Goal: Communication & Community: Answer question/provide support

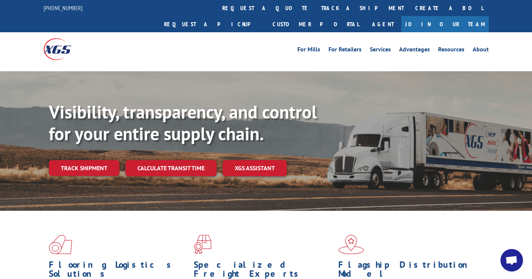
scroll to position [307, 0]
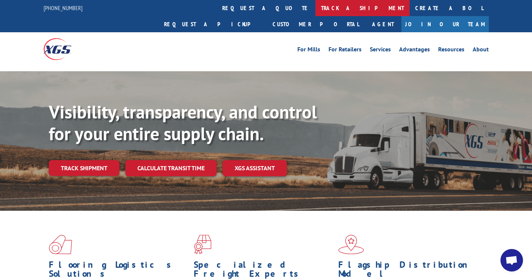
click at [315, 3] on link "track a shipment" at bounding box center [362, 8] width 94 height 16
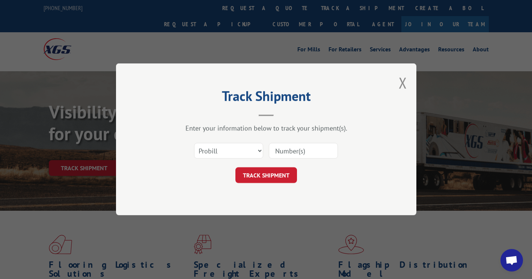
click at [303, 148] on input at bounding box center [303, 151] width 69 height 16
click at [242, 151] on select "Select category... Probill BOL PO" at bounding box center [228, 151] width 69 height 16
select select "bol"
click at [194, 143] on select "Select category... Probill BOL PO" at bounding box center [228, 151] width 69 height 16
click at [290, 154] on input at bounding box center [303, 151] width 69 height 16
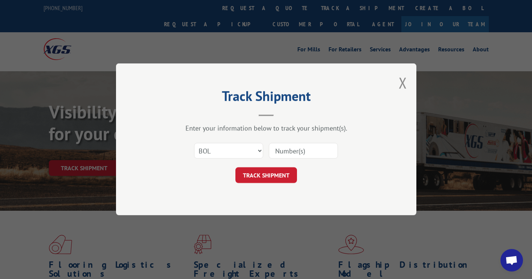
click at [303, 149] on input at bounding box center [303, 151] width 69 height 16
type input "09480300000413041"
click at [268, 175] on button "TRACK SHIPMENT" at bounding box center [266, 176] width 62 height 16
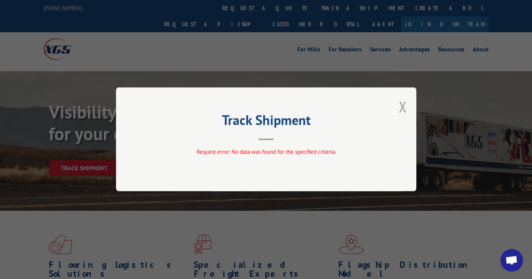
click at [402, 105] on button "Close modal" at bounding box center [403, 107] width 8 height 20
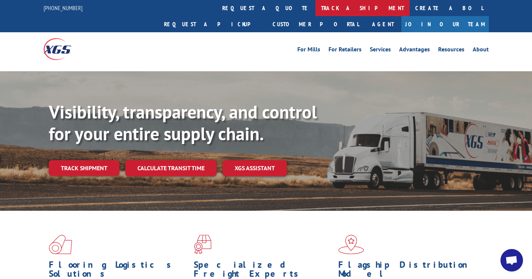
click at [315, 9] on link "track a shipment" at bounding box center [362, 8] width 94 height 16
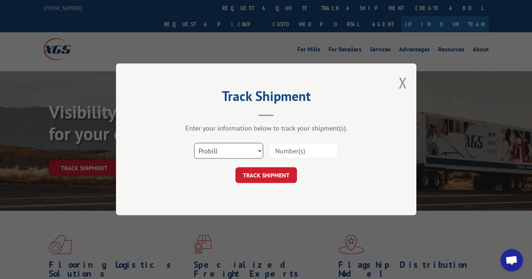
click at [227, 148] on select "Select category... Probill BOL PO" at bounding box center [228, 151] width 69 height 16
click at [194, 143] on select "Select category... Probill BOL PO" at bounding box center [228, 151] width 69 height 16
click at [211, 155] on select "Select category... Probill BOL PO" at bounding box center [228, 151] width 69 height 16
select select "probill"
click at [194, 143] on select "Select category... Probill BOL PO" at bounding box center [228, 151] width 69 height 16
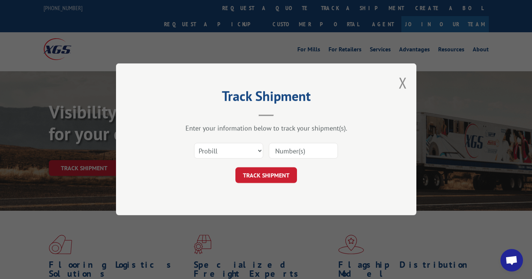
click at [298, 152] on input at bounding box center [303, 151] width 69 height 16
type input "XGSI16571201"
click at [275, 176] on button "TRACK SHIPMENT" at bounding box center [266, 176] width 62 height 16
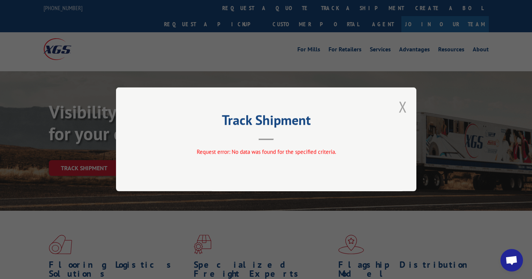
click at [401, 108] on button "Close modal" at bounding box center [403, 107] width 8 height 20
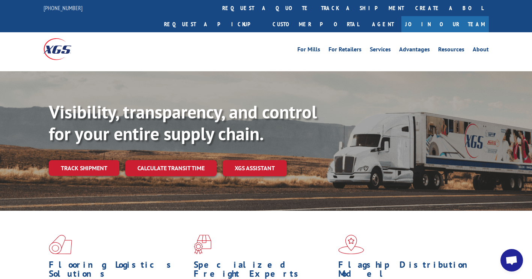
click at [516, 262] on span "Open chat" at bounding box center [511, 261] width 12 height 11
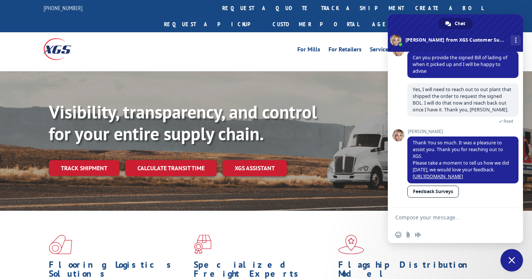
click at [434, 218] on textarea "Compose your message..." at bounding box center [447, 217] width 104 height 7
click at [414, 219] on textarea "Compose your message..." at bounding box center [447, 217] width 104 height 7
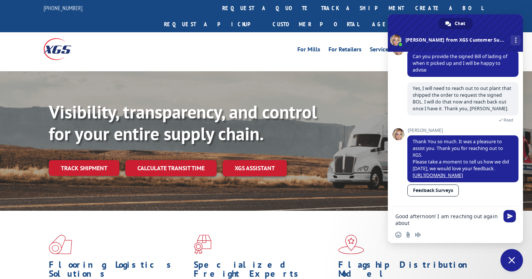
type textarea "Good afternoon! I am reaching out again about"
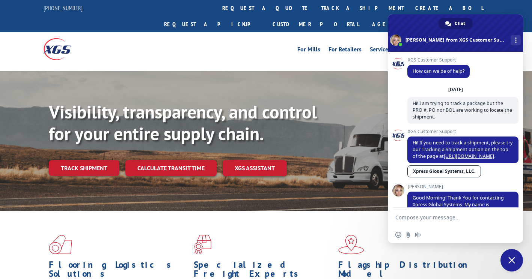
scroll to position [307, 0]
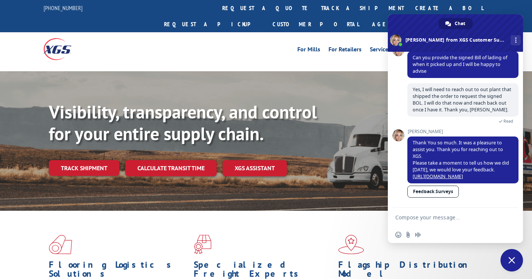
click at [411, 217] on textarea "Compose your message..." at bounding box center [447, 217] width 104 height 7
type textarea "h"
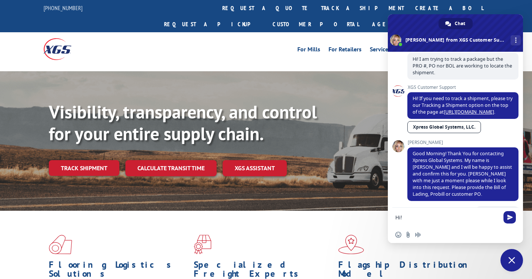
scroll to position [0, 0]
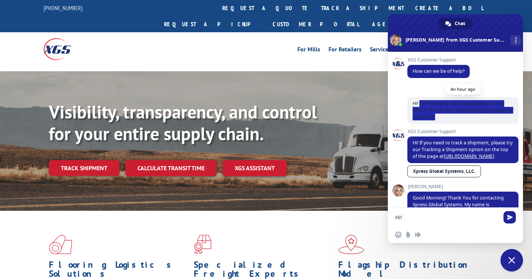
drag, startPoint x: 444, startPoint y: 117, endPoint x: 420, endPoint y: 99, distance: 30.3
click at [420, 99] on span "Hi! I am trying to track a package but the PRO #, PO nor BOL are working to loc…" at bounding box center [462, 110] width 111 height 27
copy span "I am trying to track a package but the PRO #, PO nor BOL are working to locate …"
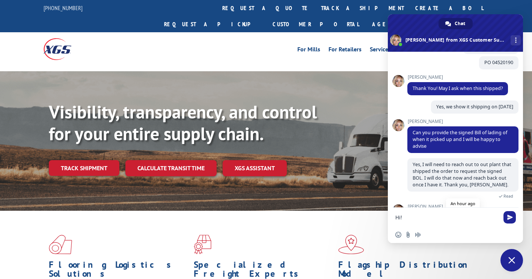
scroll to position [307, 0]
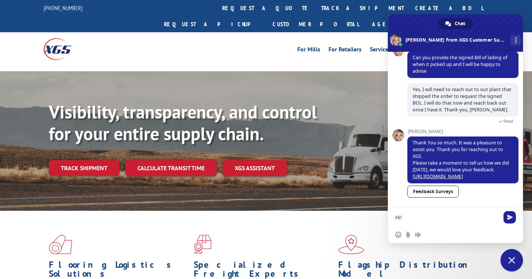
click at [417, 217] on textarea "Hi!" at bounding box center [447, 217] width 104 height 7
paste textarea "I am trying to track a package but the PRO #, PO nor BOL are working to locate …"
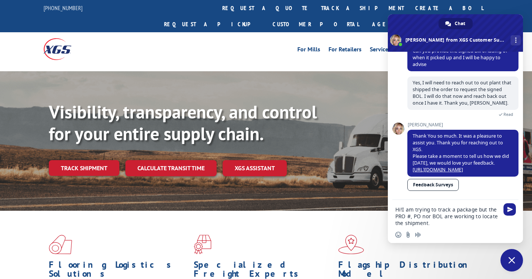
click at [401, 210] on textarea "Hi!I am trying to track a package but the PRO #, PO nor BOL are working to loca…" at bounding box center [447, 216] width 104 height 20
click at [440, 224] on textarea "Hi! I am trying to track a package but the PRO #, PO nor BOL are working to loc…" at bounding box center [447, 216] width 104 height 20
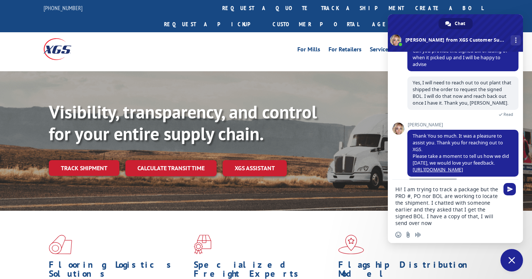
type textarea "Hi! I am trying to track a package but the PRO #, PO nor BOL are working to loc…"
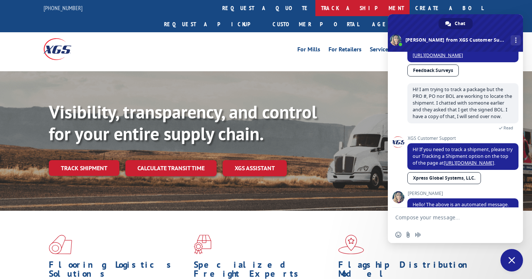
scroll to position [454, 0]
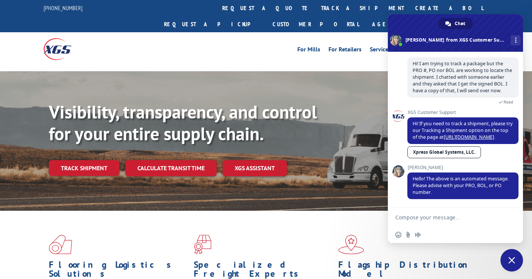
click at [425, 212] on form at bounding box center [447, 218] width 104 height 20
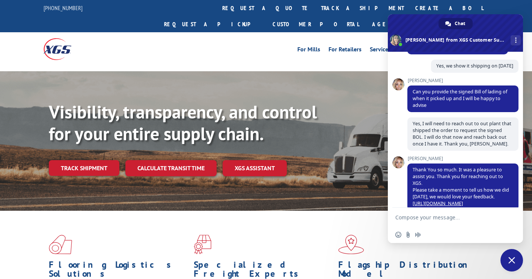
scroll to position [191, 0]
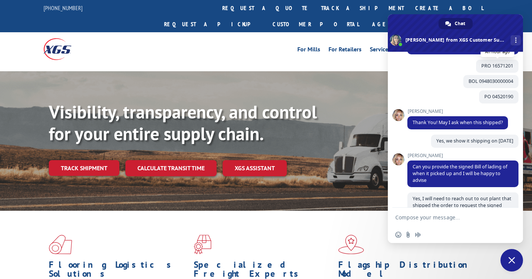
click at [501, 65] on span "PRO 16571201" at bounding box center [497, 66] width 32 height 6
drag, startPoint x: 501, startPoint y: 65, endPoint x: 405, endPoint y: 72, distance: 97.1
click at [400, 72] on div "XGS Customer Support How can we be of help? [DATE] Hi! I am trying to track a p…" at bounding box center [455, 130] width 135 height 156
click at [501, 66] on span "PRO 16571201" at bounding box center [497, 66] width 32 height 6
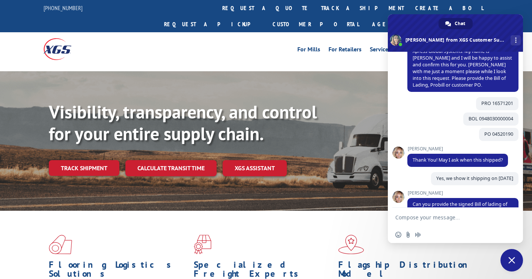
scroll to position [116, 0]
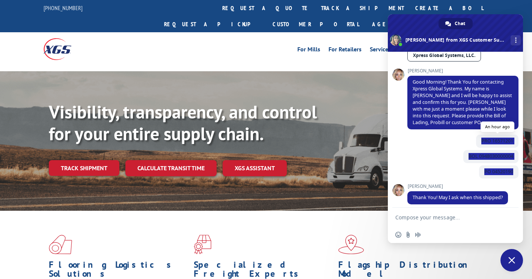
drag, startPoint x: 509, startPoint y: 172, endPoint x: 476, endPoint y: 142, distance: 44.4
click at [476, 92] on div "XGS Customer Support How can we be of help? [DATE] Hi! I am trying to track a p…" at bounding box center [462, 16] width 111 height 151
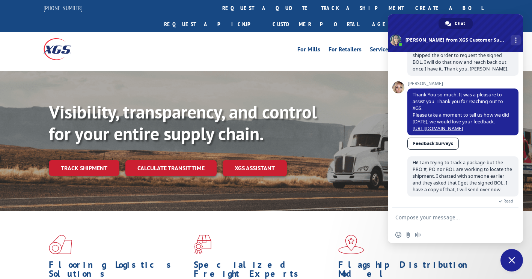
scroll to position [454, 0]
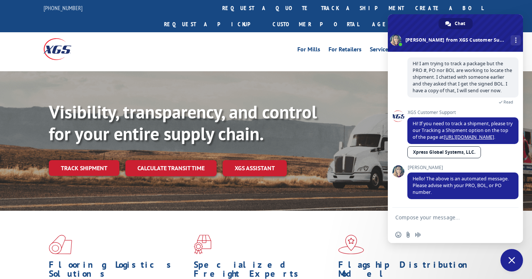
click at [411, 216] on textarea "Compose your message..." at bounding box center [447, 217] width 104 height 7
paste textarea "Order # 16027651"
type textarea "Order # 16027651"
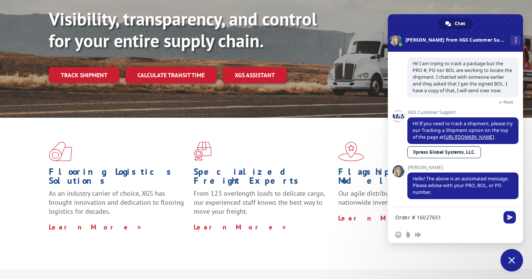
scroll to position [75, 0]
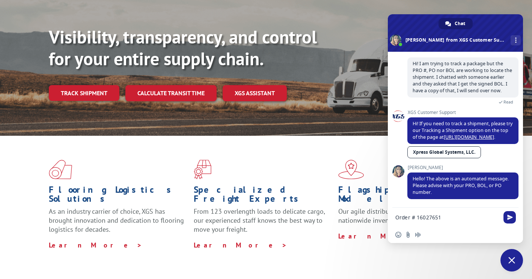
drag, startPoint x: 445, startPoint y: 218, endPoint x: 367, endPoint y: 217, distance: 78.1
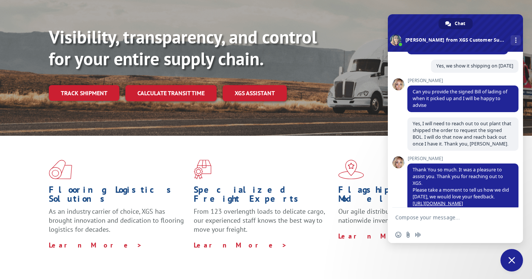
scroll to position [116, 0]
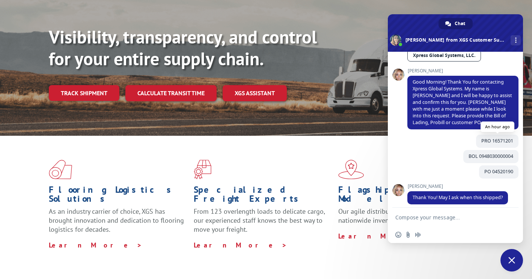
click at [493, 140] on span "PRO 16571201" at bounding box center [497, 141] width 32 height 6
drag, startPoint x: 507, startPoint y: 140, endPoint x: 469, endPoint y: 140, distance: 37.5
click at [469, 140] on div "PRO 16571201 An hour ago" at bounding box center [462, 142] width 111 height 15
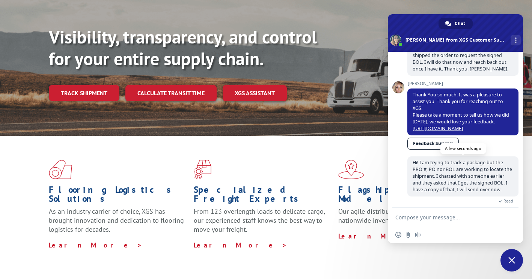
scroll to position [454, 0]
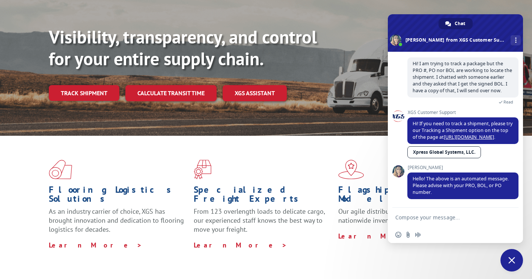
click at [412, 216] on textarea "Compose your message..." at bounding box center [447, 217] width 104 height 7
paste textarea "Order # 16027651"
type textarea "Order # 16027651"
drag, startPoint x: 443, startPoint y: 217, endPoint x: 328, endPoint y: 195, distance: 116.5
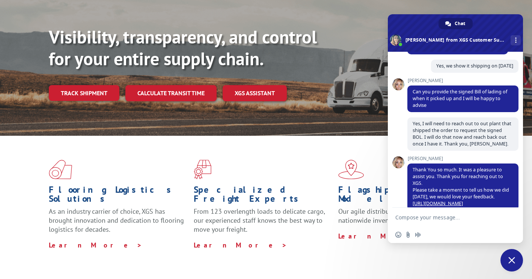
scroll to position [116, 0]
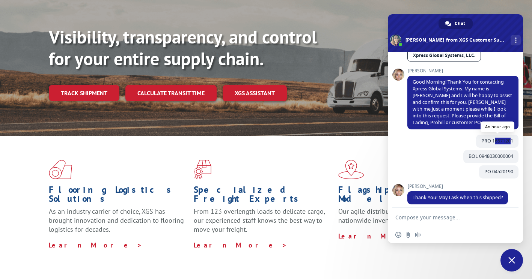
drag, startPoint x: 505, startPoint y: 140, endPoint x: 489, endPoint y: 142, distance: 16.6
click at [489, 142] on span "PRO 16571201" at bounding box center [497, 141] width 32 height 6
drag, startPoint x: 489, startPoint y: 142, endPoint x: 507, endPoint y: 142, distance: 18.0
click at [507, 142] on span "PRO 16571201" at bounding box center [497, 141] width 32 height 6
drag, startPoint x: 508, startPoint y: 141, endPoint x: 473, endPoint y: 141, distance: 35.7
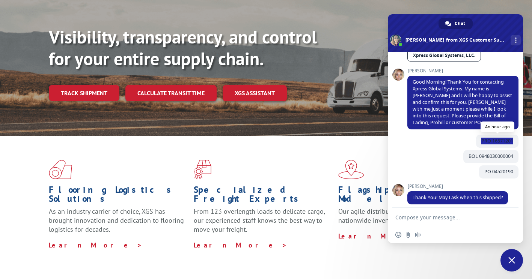
click at [476, 141] on span "PRO 16571201" at bounding box center [497, 141] width 42 height 13
copy span "PRO 16571201"
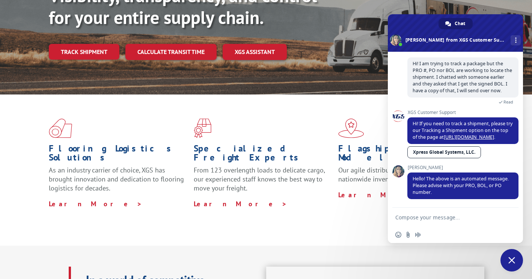
scroll to position [188, 0]
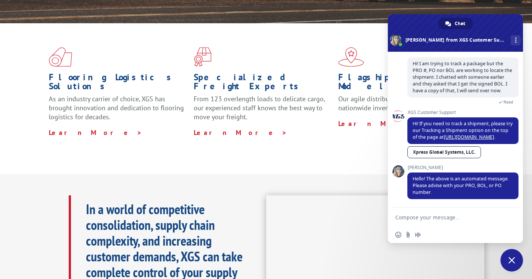
click at [420, 215] on textarea "Compose your message..." at bounding box center [447, 217] width 104 height 7
paste textarea "PRO 16571201"
type textarea "PRO 16571201"
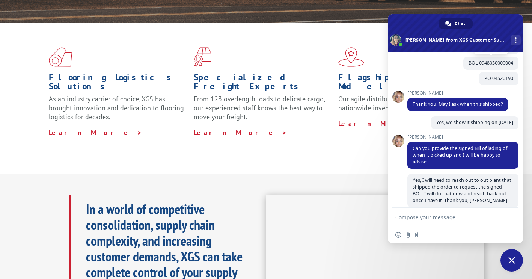
scroll to position [134, 0]
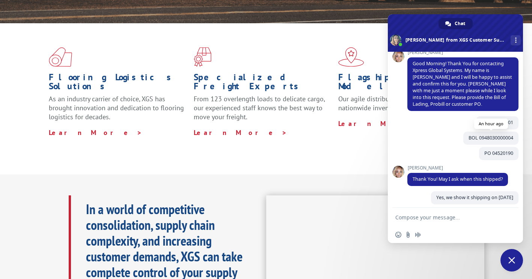
click at [509, 138] on span "BOL 0948030000004" at bounding box center [490, 138] width 55 height 13
click at [505, 137] on span "BOL 0948030000004" at bounding box center [490, 138] width 45 height 6
drag, startPoint x: 507, startPoint y: 136, endPoint x: 462, endPoint y: 136, distance: 45.4
click at [468, 136] on span "BOL 0948030000004" at bounding box center [490, 138] width 45 height 6
drag, startPoint x: 462, startPoint y: 136, endPoint x: 506, endPoint y: 155, distance: 48.1
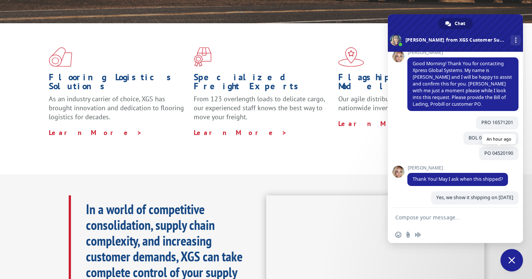
click at [506, 157] on span "PO 04520190" at bounding box center [498, 153] width 39 height 13
drag, startPoint x: 508, startPoint y: 151, endPoint x: 475, endPoint y: 152, distance: 33.4
click at [479, 152] on span "PO 04520190" at bounding box center [498, 153] width 39 height 13
copy span "PO 04520190"
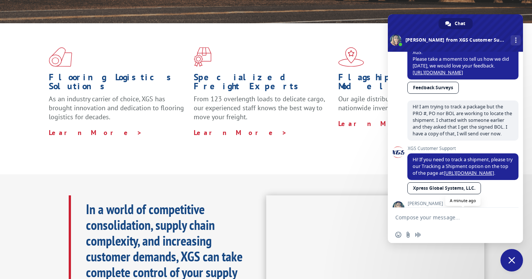
scroll to position [472, 0]
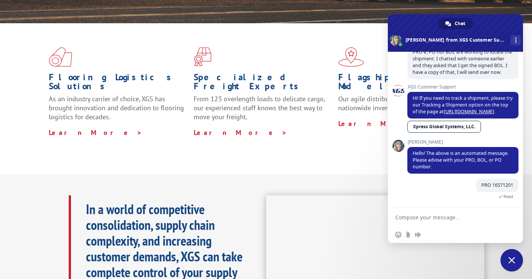
click at [412, 214] on form at bounding box center [447, 218] width 104 height 20
click at [407, 217] on textarea "Compose your message..." at bounding box center [447, 217] width 104 height 7
paste textarea "PO 04520190"
type textarea "PO 04520190"
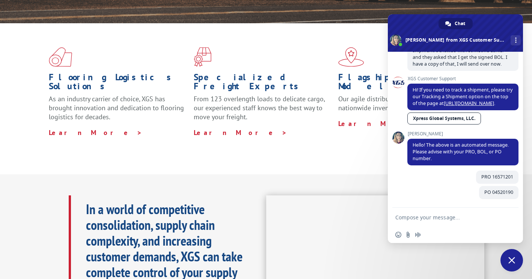
scroll to position [488, 0]
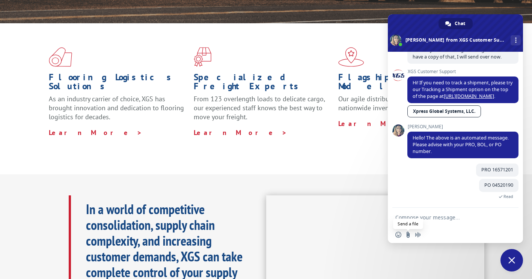
click at [408, 236] on input "Send a file" at bounding box center [408, 235] width 6 height 6
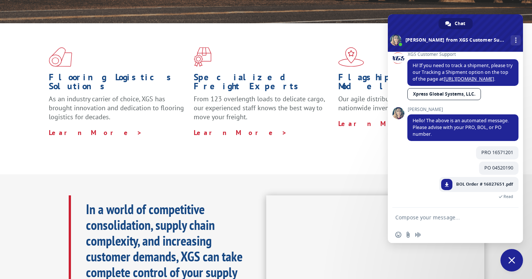
scroll to position [499, 0]
click at [456, 188] on span "BOL Order # 16027651.pdf" at bounding box center [484, 184] width 57 height 7
click at [444, 190] on link at bounding box center [446, 184] width 11 height 11
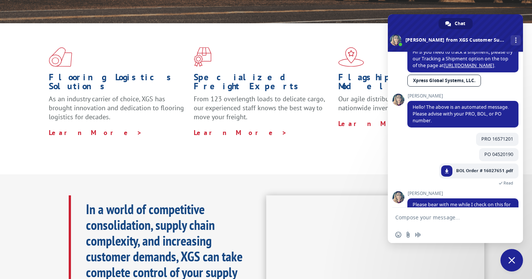
scroll to position [538, 0]
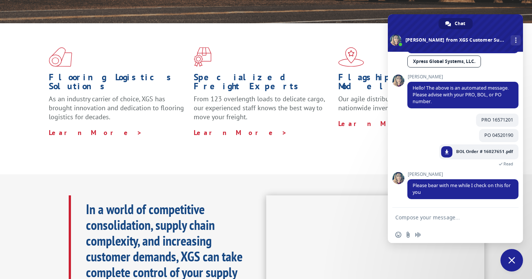
click at [404, 214] on textarea "Compose your message..." at bounding box center [447, 217] width 104 height 7
type textarea "Thank you!"
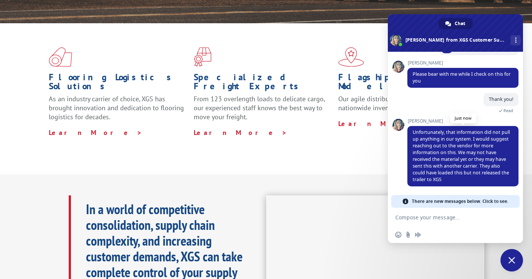
scroll to position [629, 0]
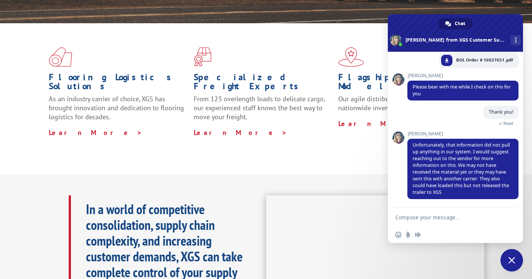
click at [407, 216] on textarea "Compose your message..." at bounding box center [447, 217] width 104 height 7
type textarea "i"
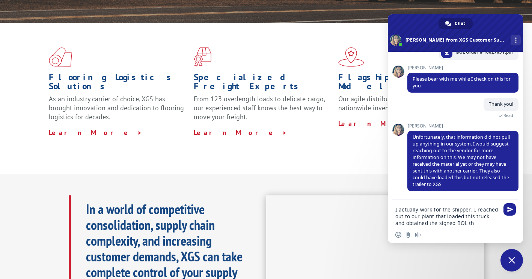
scroll to position [642, 0]
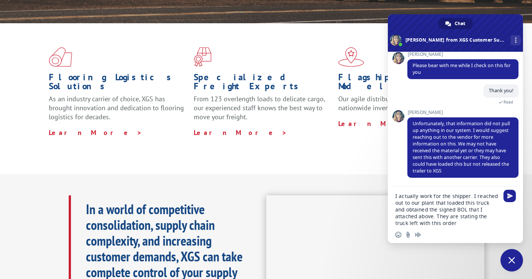
type textarea "I actually work for the shipper. I reached out to our plant that loaded this tr…"
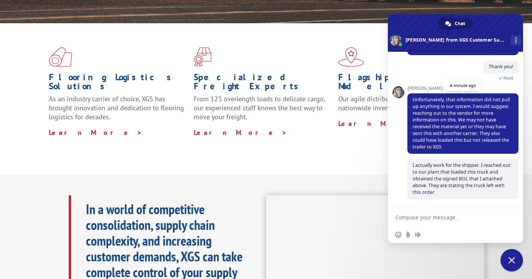
scroll to position [599, 0]
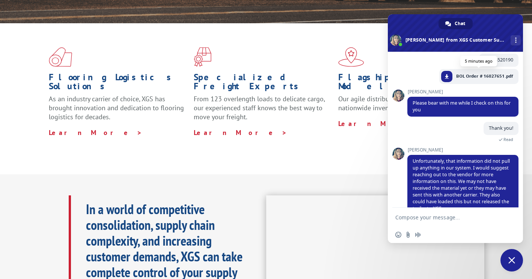
click at [489, 80] on span "BOL Order # 16027651.pdf" at bounding box center [484, 76] width 57 height 7
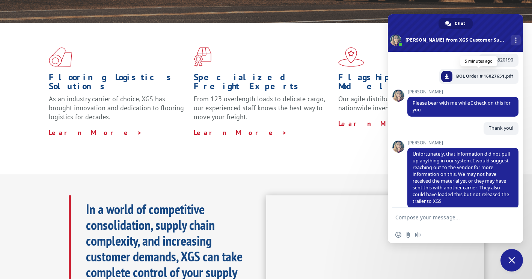
click at [444, 79] on span at bounding box center [446, 76] width 5 height 5
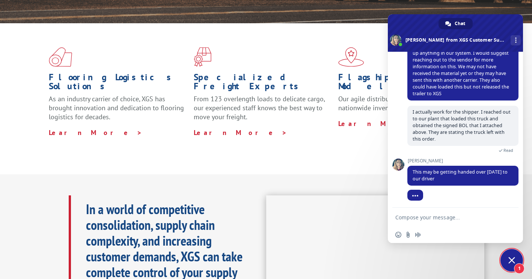
scroll to position [722, 0]
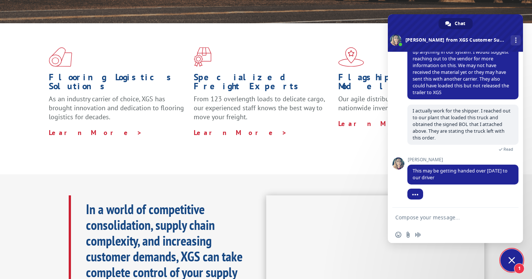
click at [455, 220] on textarea "Compose your message..." at bounding box center [447, 217] width 104 height 7
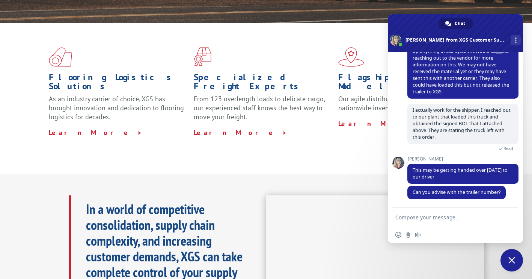
click at [411, 219] on textarea "Compose your message..." at bounding box center [447, 217] width 104 height 7
type textarea "The BOL shows trailer # as 317332"
click at [509, 215] on span "Send" at bounding box center [510, 218] width 6 height 6
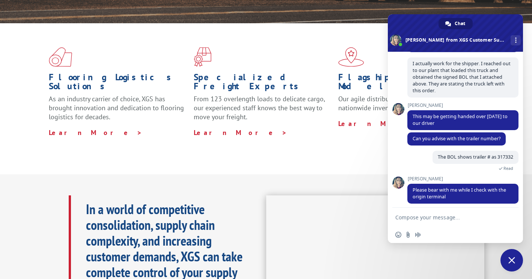
scroll to position [774, 0]
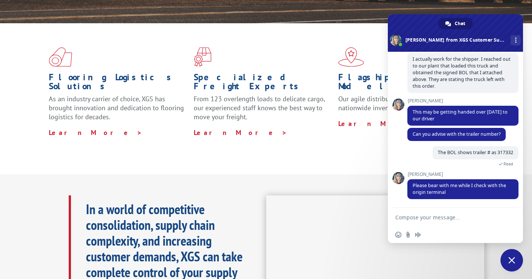
click at [420, 215] on textarea "Compose your message..." at bounding box center [447, 217] width 104 height 7
type textarea "Thank you"
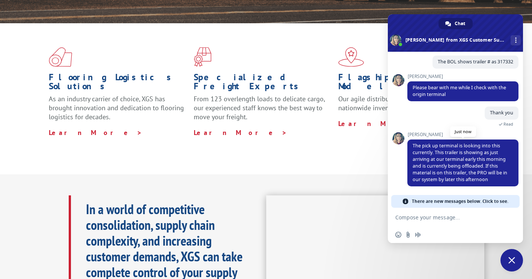
scroll to position [852, 0]
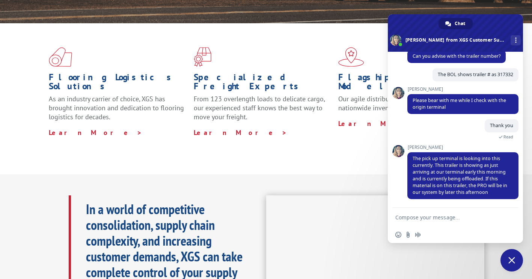
click at [448, 217] on textarea "Compose your message..." at bounding box center [447, 217] width 104 height 7
type textarea "o"
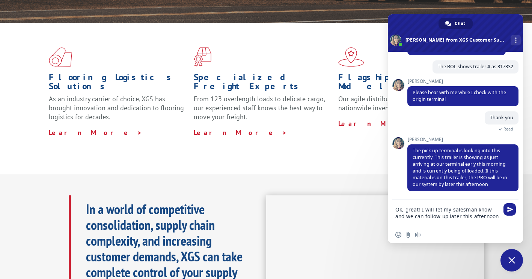
scroll to position [860, 0]
type textarea "Ok, great! I will let my salesman know and we can follow up later this afternoo…"
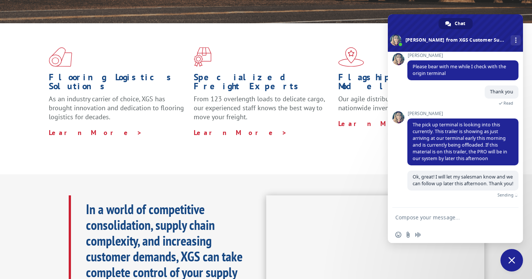
scroll to position [884, 0]
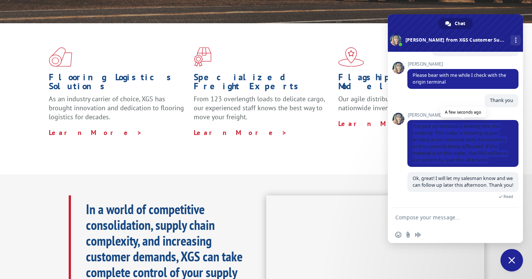
drag, startPoint x: 496, startPoint y: 154, endPoint x: 408, endPoint y: 122, distance: 93.7
click at [408, 122] on span "The pick up terminal is looking into this currently. This trailer is showing as…" at bounding box center [462, 143] width 111 height 47
copy span "The pick up terminal is looking into this currently. This trailer is showing as…"
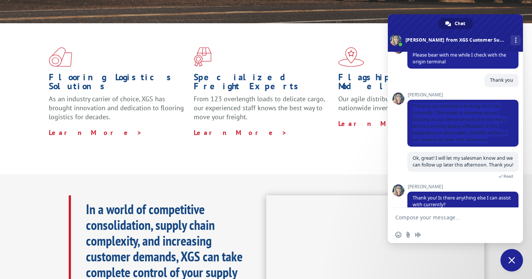
scroll to position [916, 0]
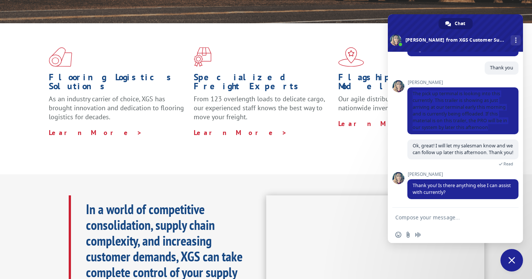
click at [418, 212] on form at bounding box center [447, 218] width 104 height 20
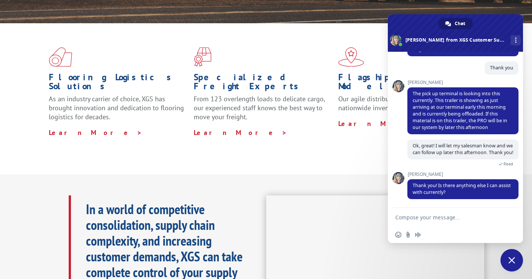
click at [413, 219] on textarea "Compose your message..." at bounding box center [447, 217] width 104 height 7
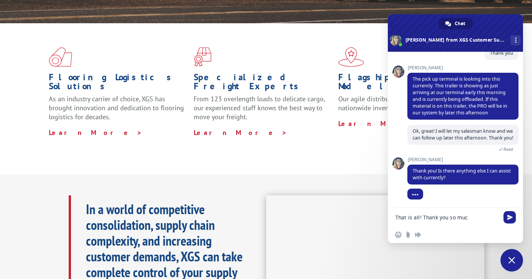
type textarea "That is all! Thank you so much"
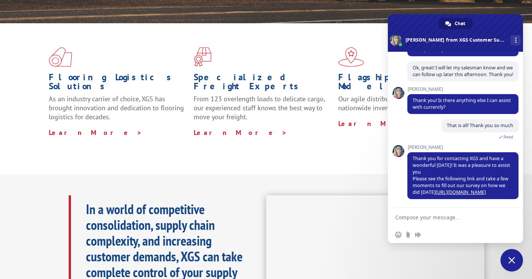
scroll to position [994, 0]
